Goal: Task Accomplishment & Management: Manage account settings

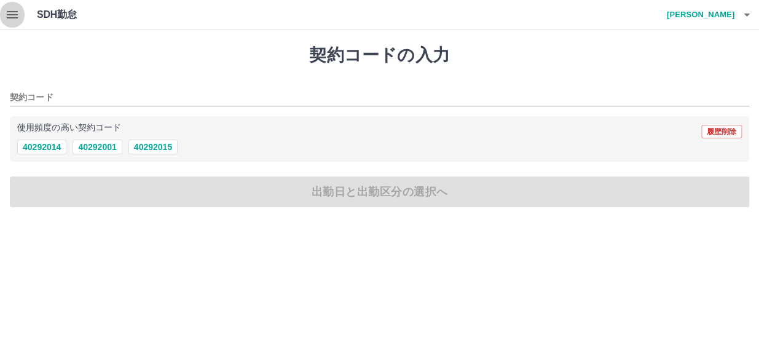
click at [14, 18] on icon "button" at bounding box center [12, 14] width 15 height 15
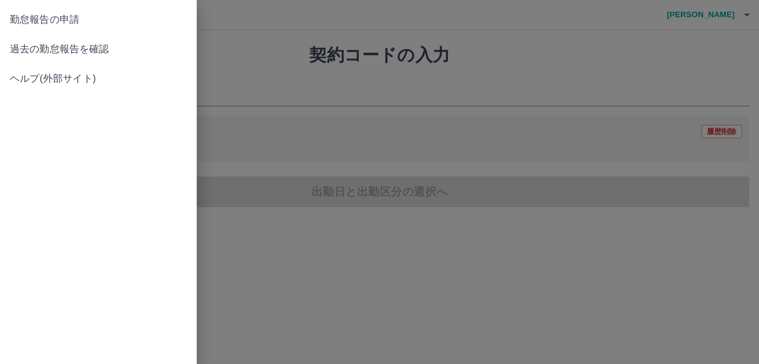
drag, startPoint x: 712, startPoint y: 0, endPoint x: 202, endPoint y: 98, distance: 519.6
click at [202, 98] on div at bounding box center [379, 182] width 759 height 364
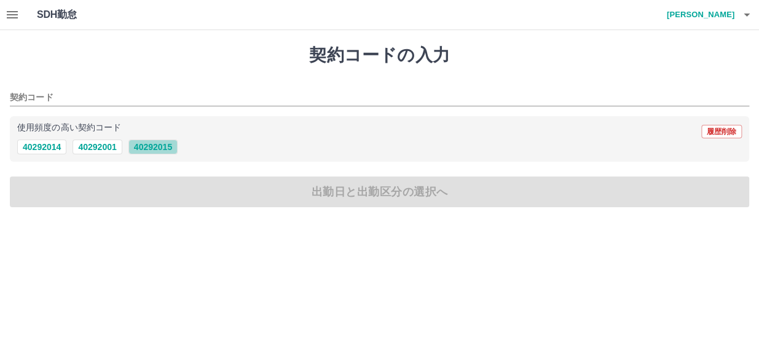
click at [143, 145] on button "40292015" at bounding box center [152, 147] width 49 height 15
type input "********"
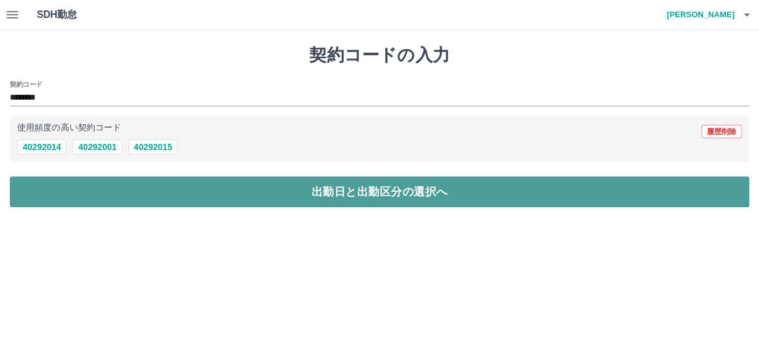
click at [166, 189] on button "出勤日と出勤区分の選択へ" at bounding box center [379, 191] width 739 height 31
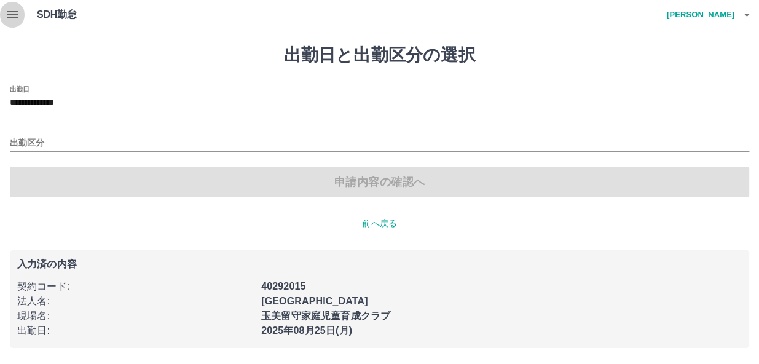
click at [10, 12] on icon "button" at bounding box center [12, 14] width 11 height 7
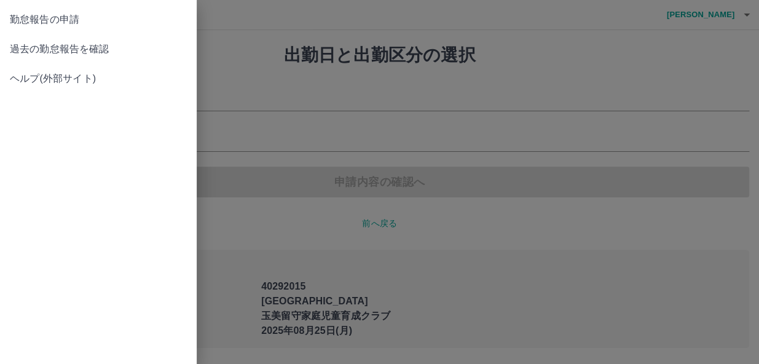
click at [258, 45] on div at bounding box center [379, 182] width 759 height 364
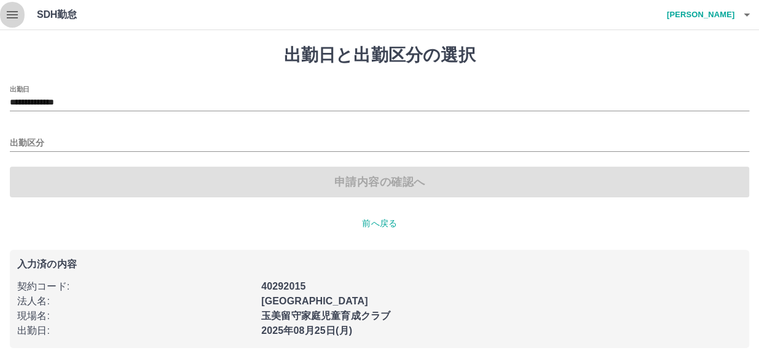
click at [5, 17] on icon "button" at bounding box center [12, 14] width 15 height 15
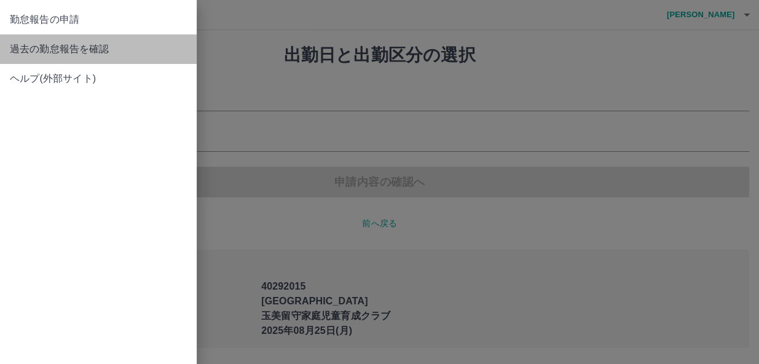
click at [16, 52] on span "過去の勤怠報告を確認" at bounding box center [98, 49] width 177 height 15
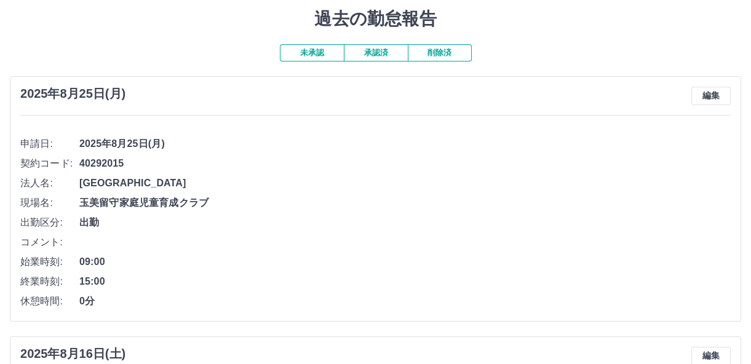
scroll to position [55, 0]
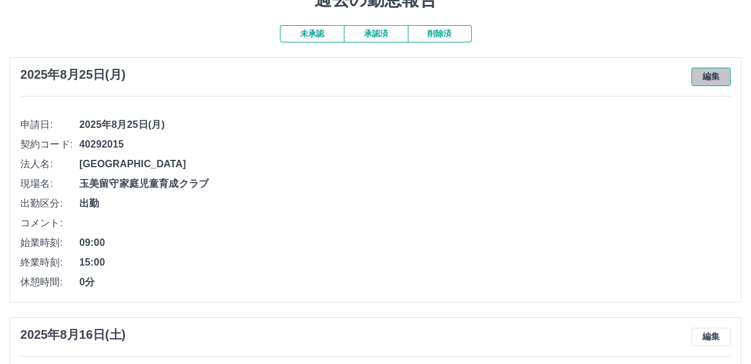
click at [709, 72] on button "編集" at bounding box center [710, 77] width 39 height 18
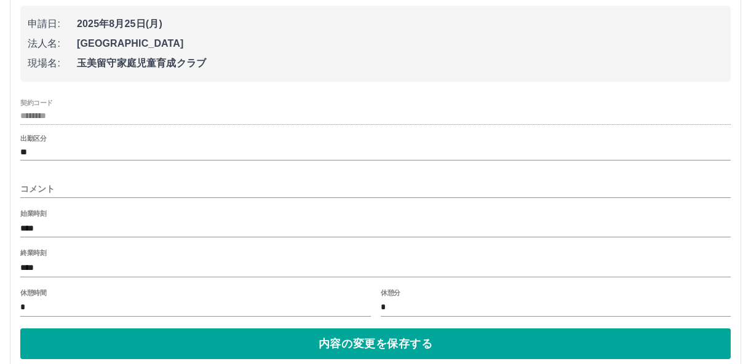
scroll to position [167, 0]
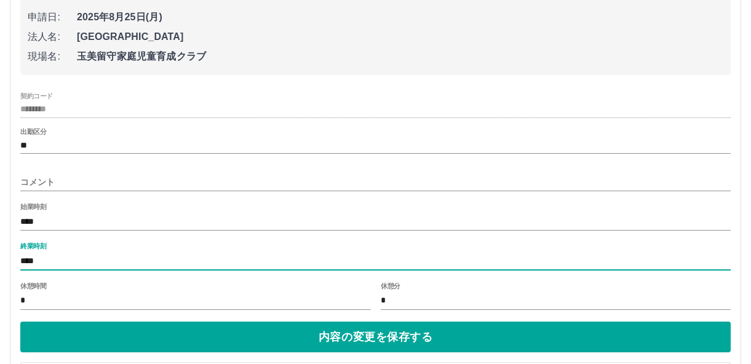
click at [53, 258] on input "****" at bounding box center [375, 261] width 710 height 18
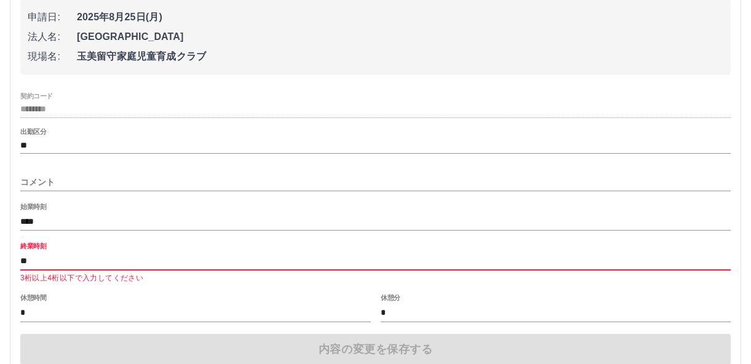
type input "*"
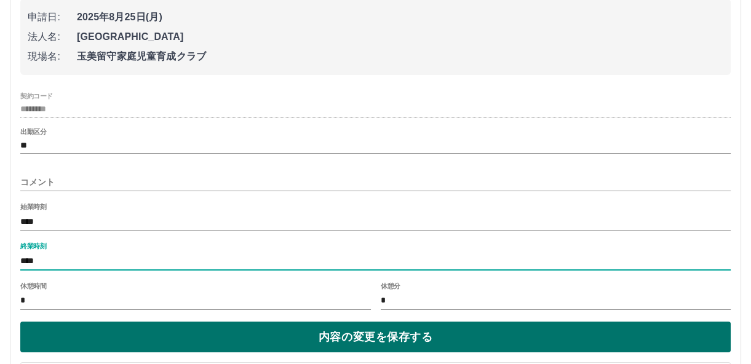
type input "****"
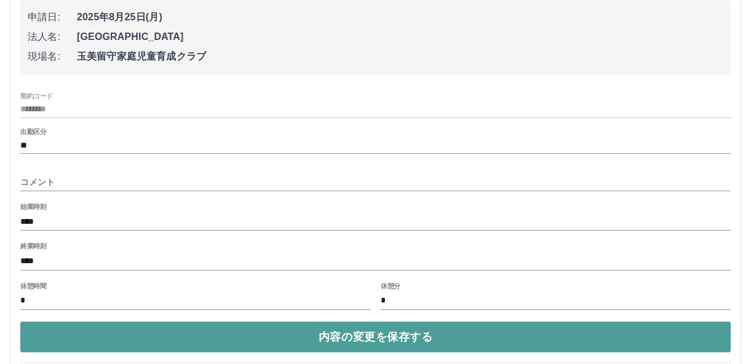
click at [143, 338] on button "内容の変更を保存する" at bounding box center [375, 336] width 710 height 31
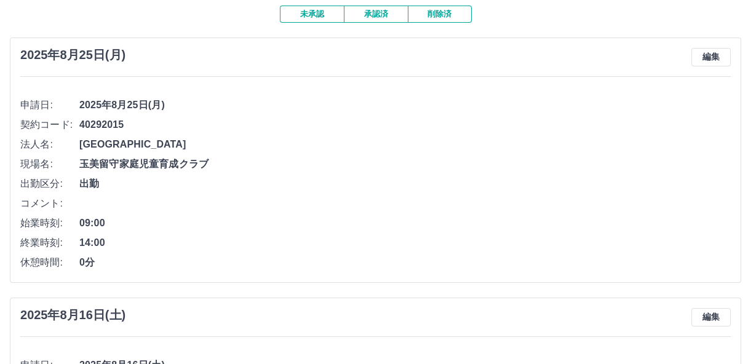
scroll to position [55, 0]
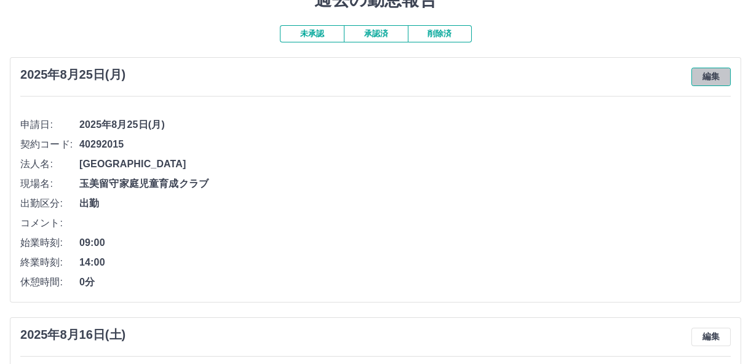
click at [714, 76] on button "編集" at bounding box center [710, 77] width 39 height 18
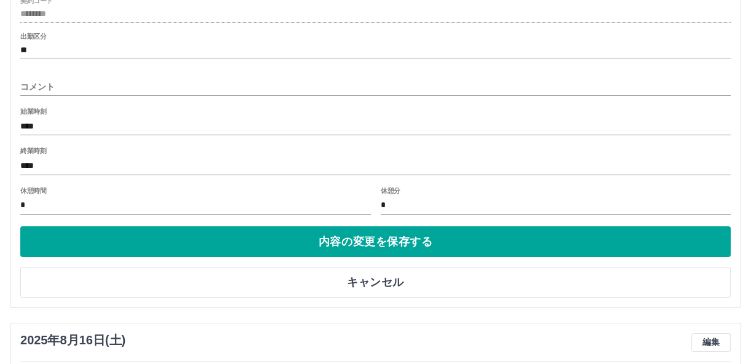
scroll to position [279, 0]
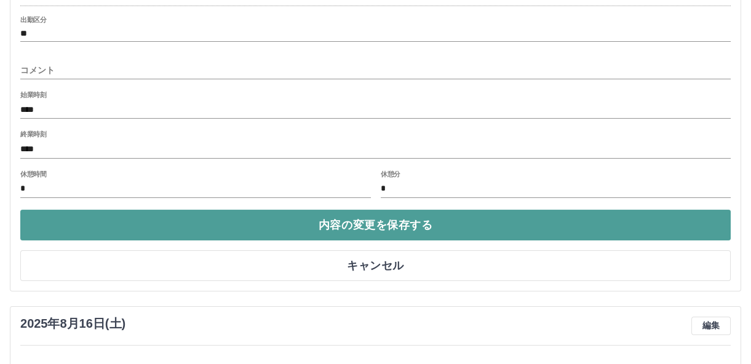
click at [388, 218] on button "内容の変更を保存する" at bounding box center [375, 225] width 710 height 31
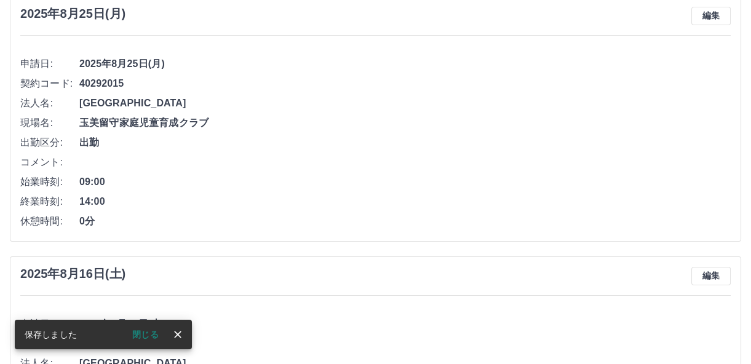
scroll to position [116, 0]
click at [168, 331] on div "閉じる" at bounding box center [149, 334] width 74 height 18
click at [171, 331] on icon "close" at bounding box center [177, 334] width 12 height 12
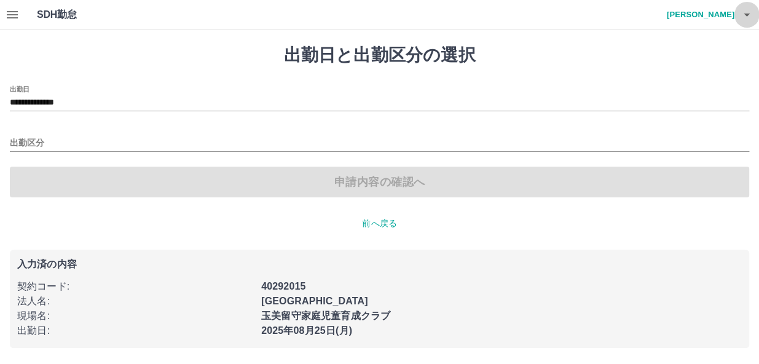
click at [742, 14] on icon "button" at bounding box center [746, 14] width 15 height 15
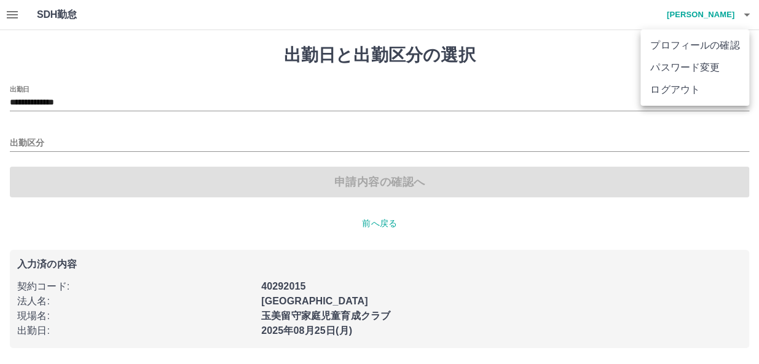
click at [535, 84] on div at bounding box center [379, 182] width 759 height 364
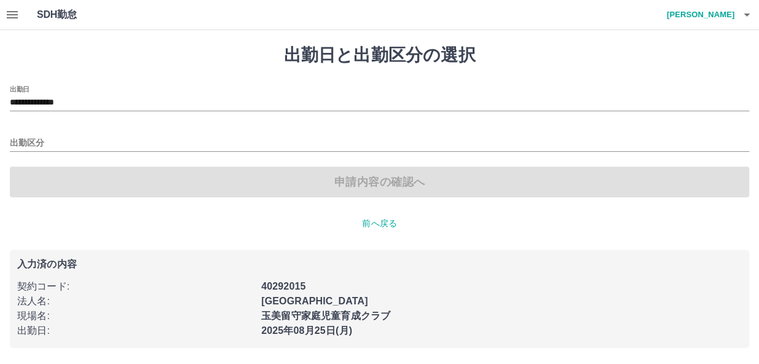
click at [8, 9] on icon "button" at bounding box center [12, 14] width 15 height 15
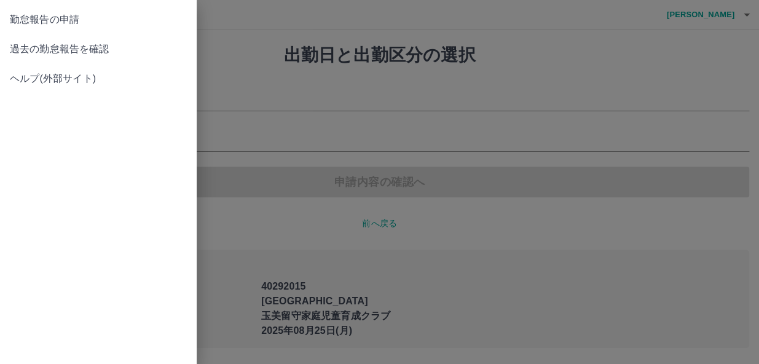
click at [61, 49] on span "過去の勤怠報告を確認" at bounding box center [98, 49] width 177 height 15
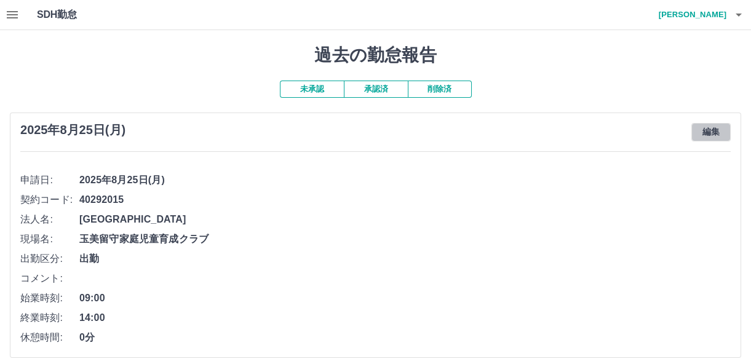
drag, startPoint x: 721, startPoint y: 135, endPoint x: 714, endPoint y: 143, distance: 10.9
click at [716, 141] on button "編集" at bounding box center [710, 132] width 39 height 18
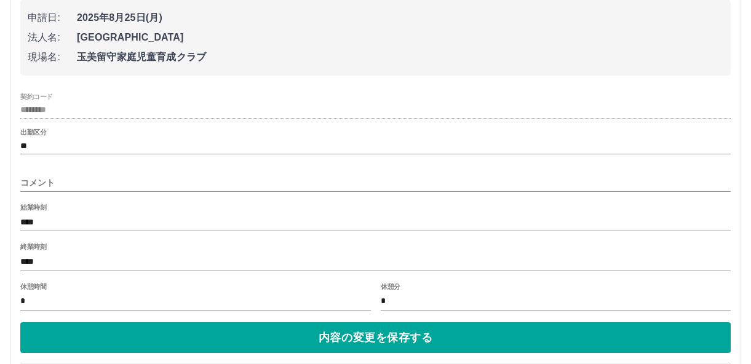
scroll to position [167, 0]
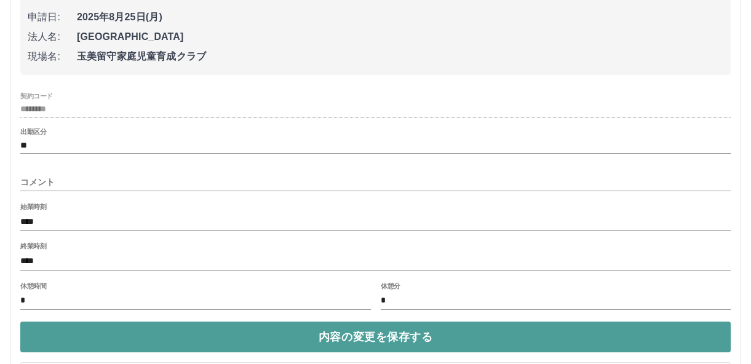
click at [158, 336] on button "内容の変更を保存する" at bounding box center [375, 336] width 710 height 31
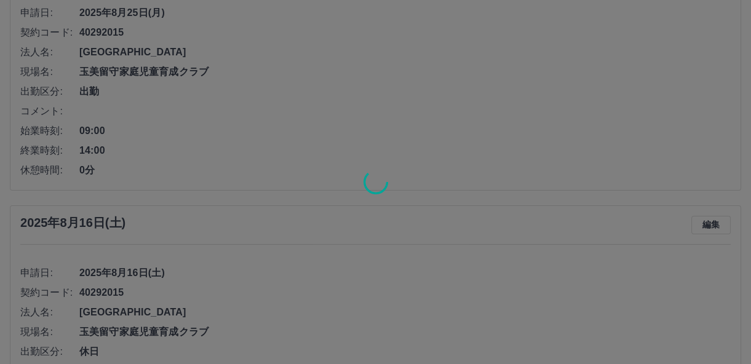
scroll to position [171, 0]
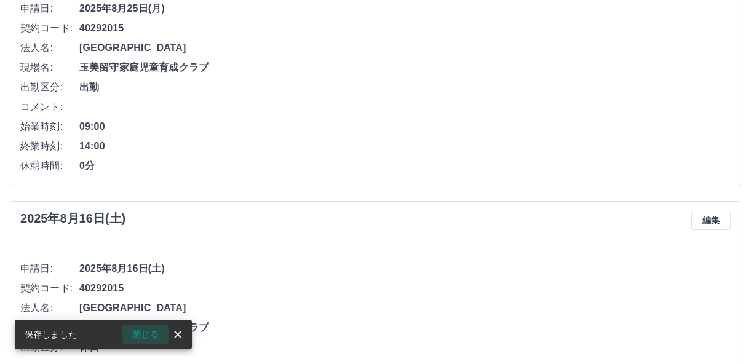
drag, startPoint x: 152, startPoint y: 331, endPoint x: 439, endPoint y: 142, distance: 344.4
click at [152, 331] on button "閉じる" at bounding box center [145, 334] width 46 height 18
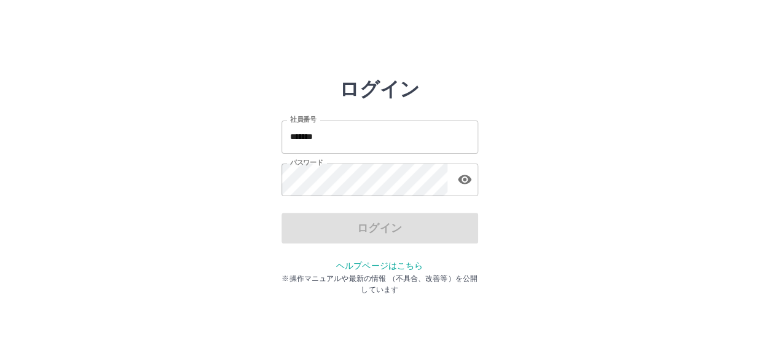
click at [350, 128] on input "*******" at bounding box center [380, 136] width 197 height 33
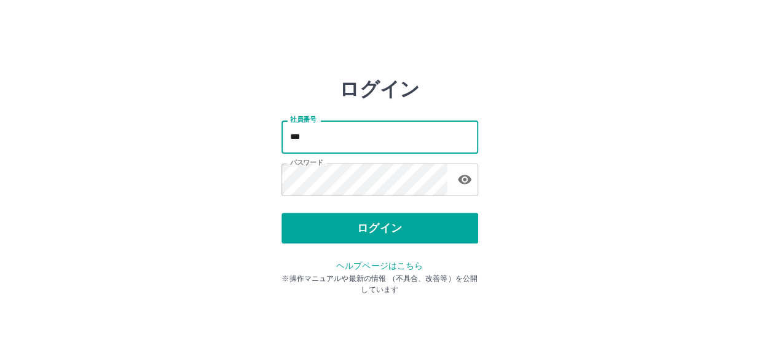
type input "*******"
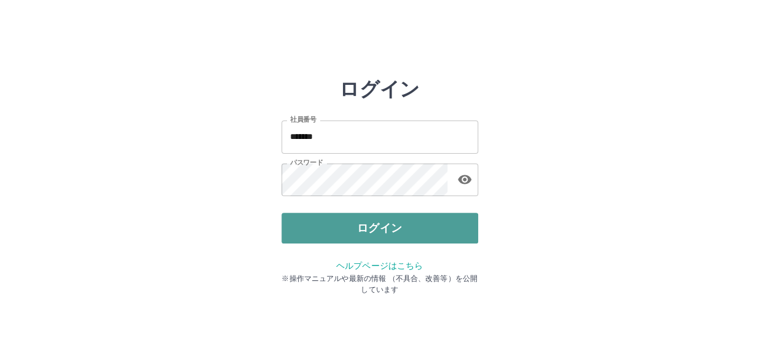
click at [360, 237] on button "ログイン" at bounding box center [380, 228] width 197 height 31
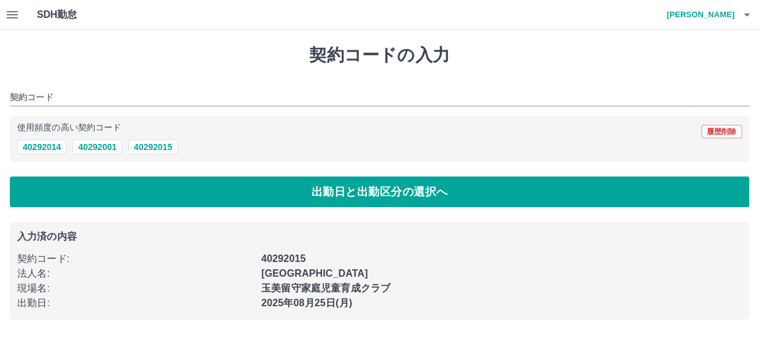
type input "********"
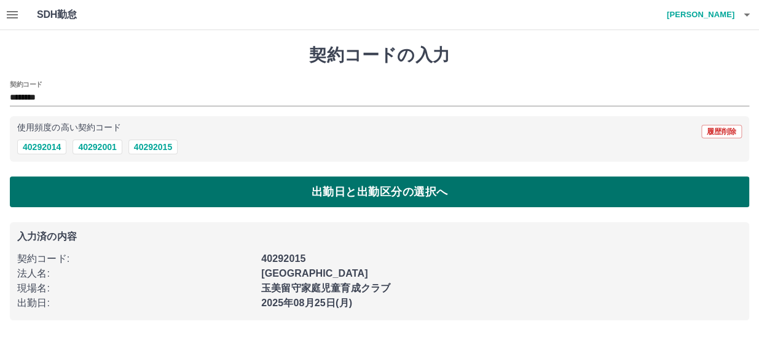
click at [140, 191] on button "出勤日と出勤区分の選択へ" at bounding box center [379, 191] width 739 height 31
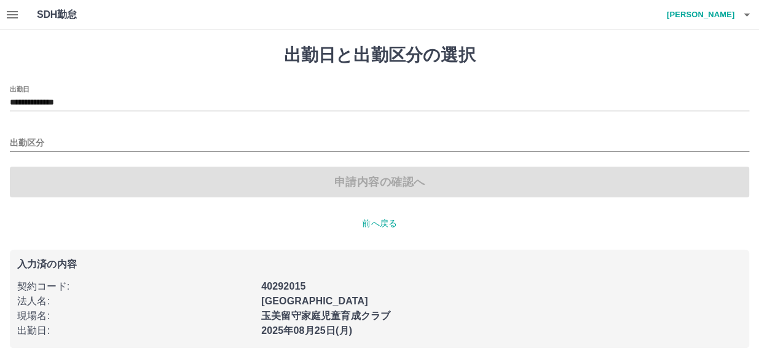
click at [8, 12] on icon "button" at bounding box center [12, 14] width 11 height 7
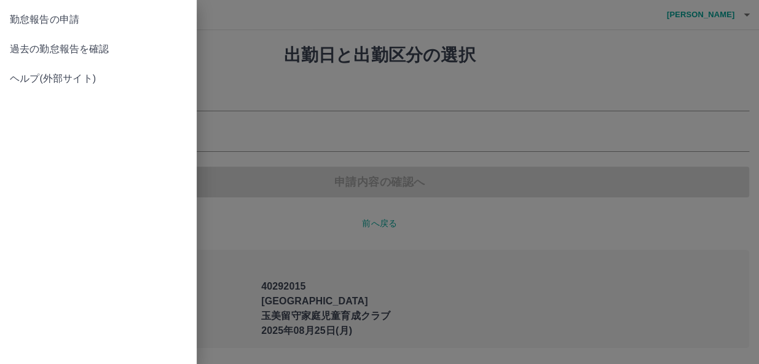
click at [49, 47] on span "過去の勤怠報告を確認" at bounding box center [98, 49] width 177 height 15
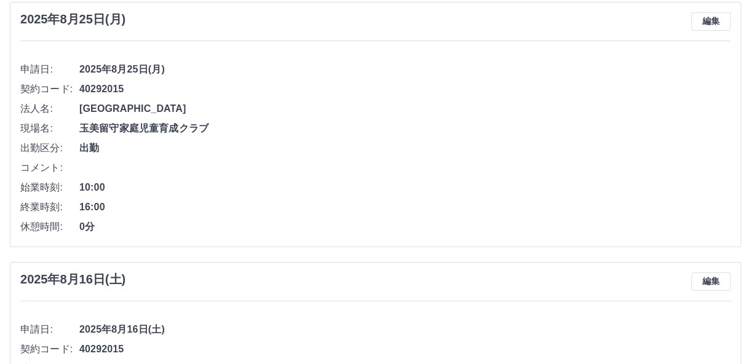
scroll to position [111, 0]
click at [720, 20] on button "編集" at bounding box center [710, 21] width 39 height 18
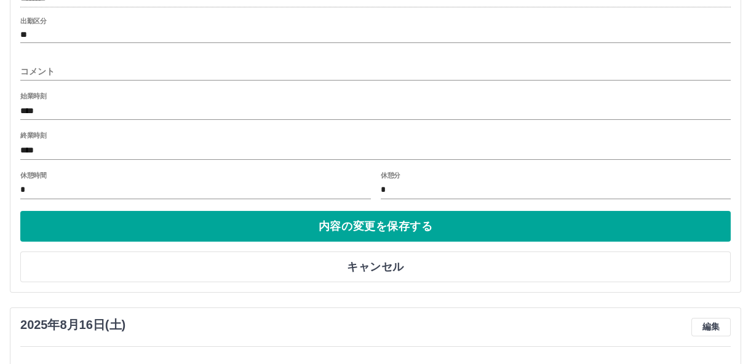
scroll to position [279, 0]
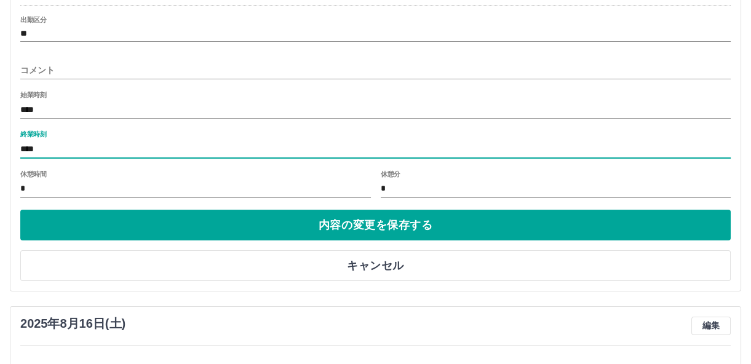
click at [89, 141] on input "****" at bounding box center [375, 149] width 710 height 18
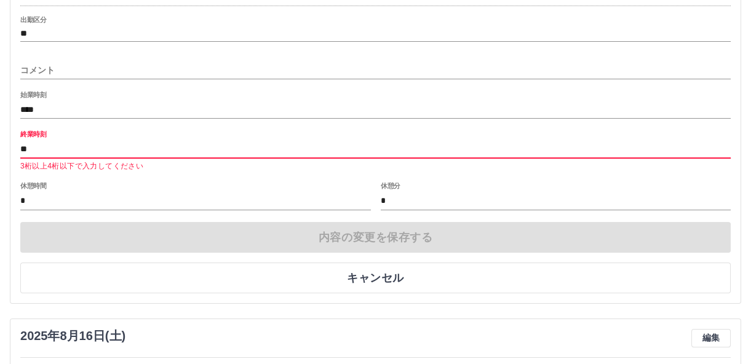
type input "*"
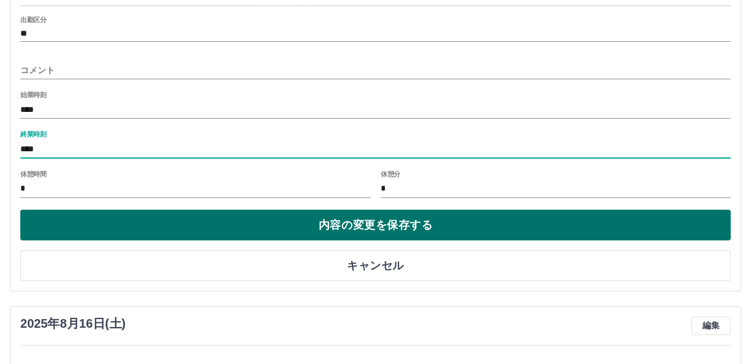
type input "****"
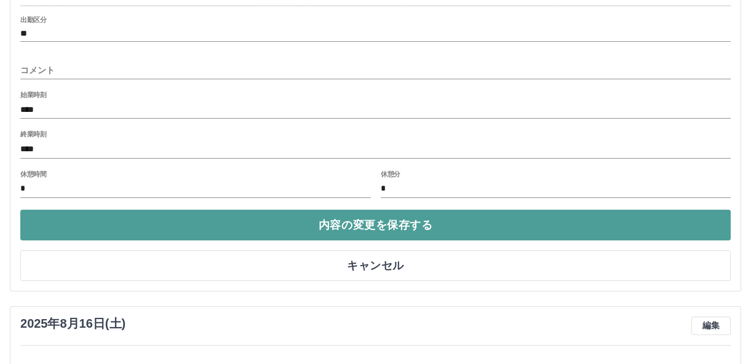
click at [138, 223] on button "内容の変更を保存する" at bounding box center [375, 225] width 710 height 31
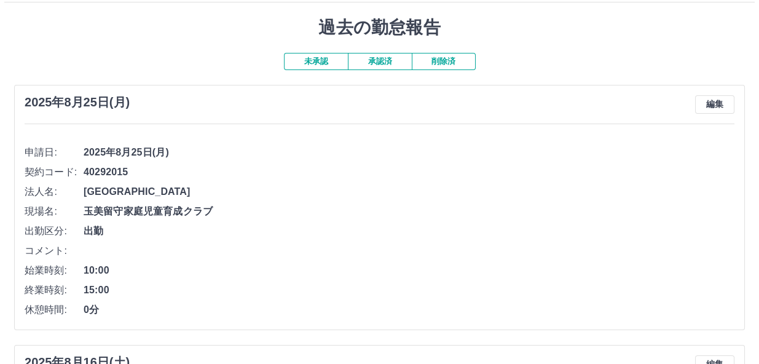
scroll to position [0, 0]
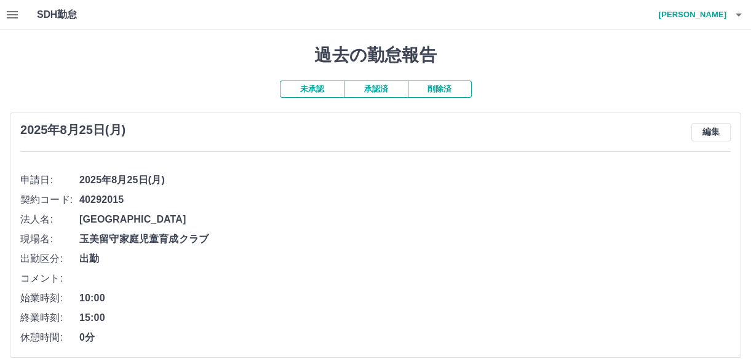
click at [720, 14] on h4 "[PERSON_NAME]" at bounding box center [689, 15] width 74 height 30
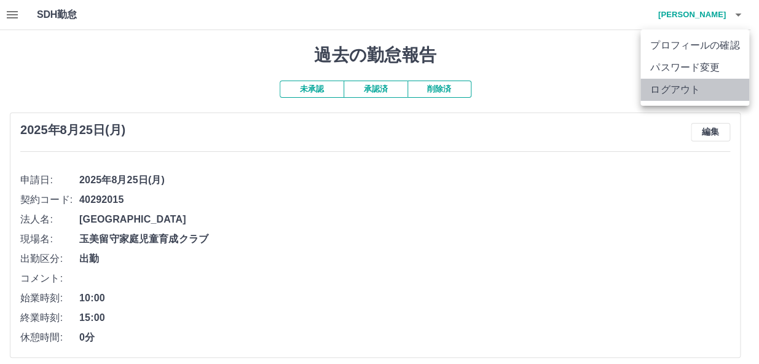
click at [698, 83] on li "ログアウト" at bounding box center [695, 90] width 109 height 22
